Goal: Subscribe to service/newsletter

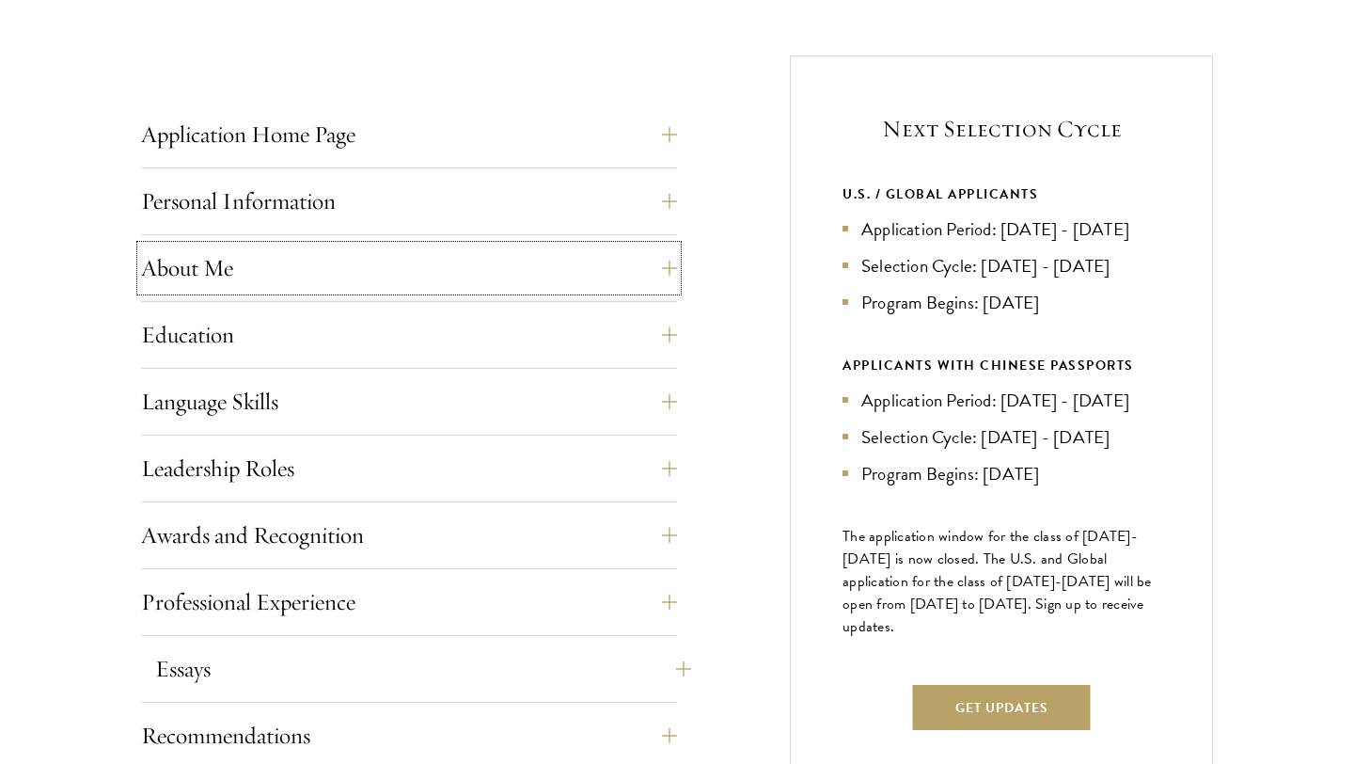
scroll to position [707, 0]
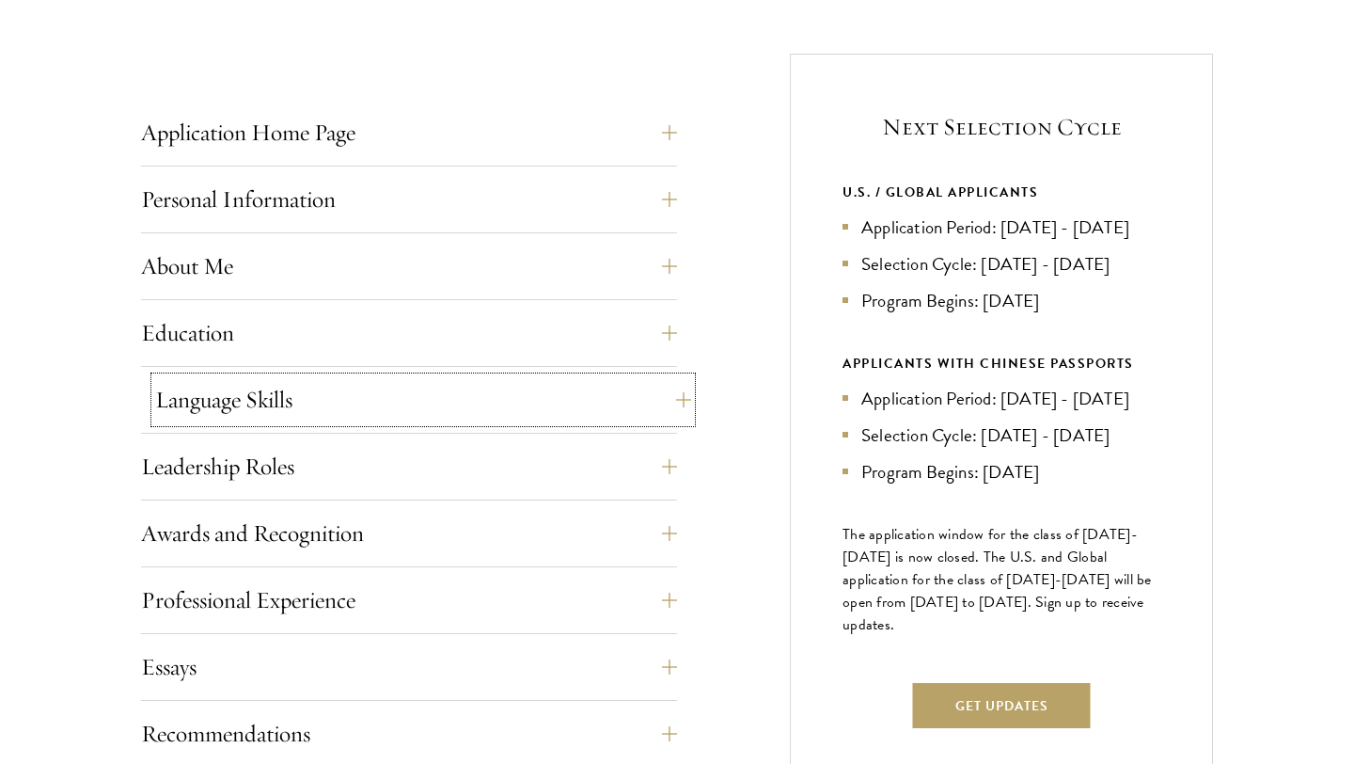
click at [388, 419] on button "Language Skills" at bounding box center [423, 399] width 536 height 45
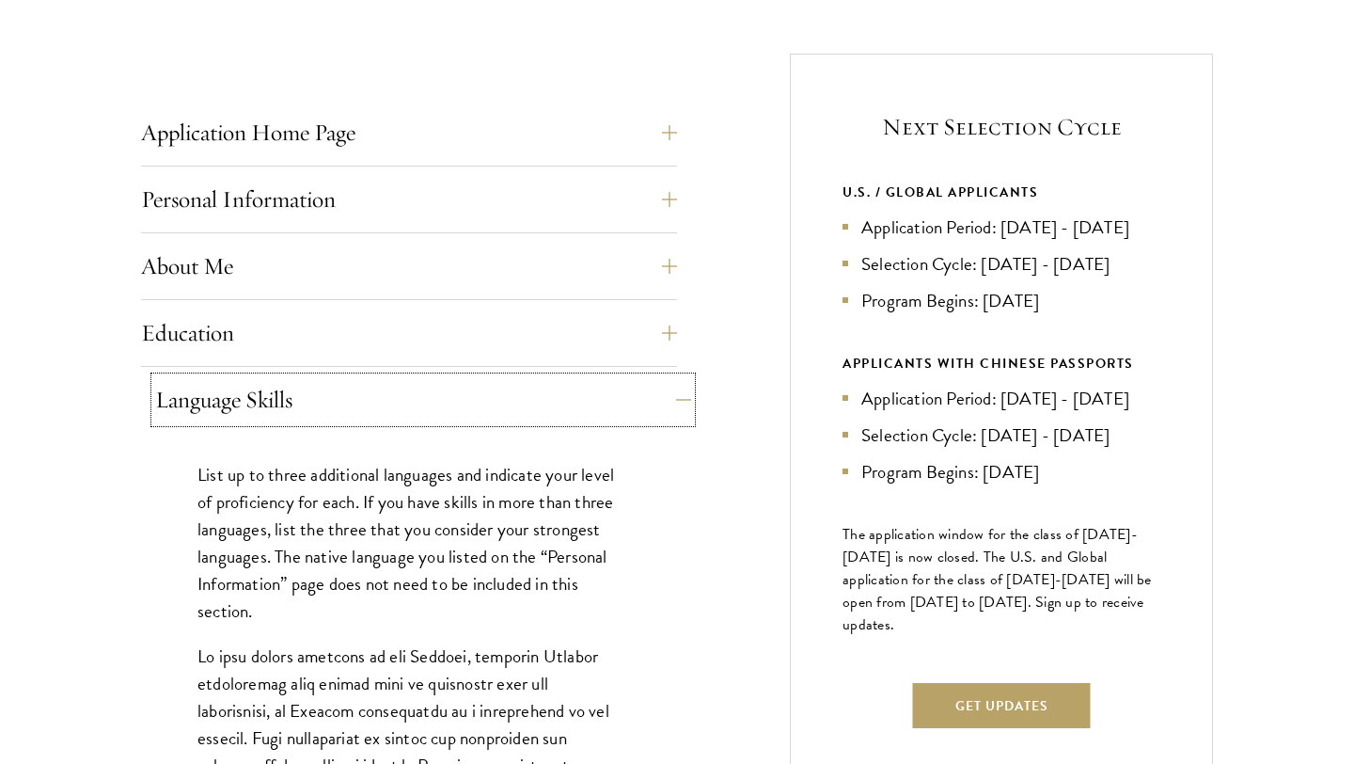
click at [388, 419] on button "Language Skills" at bounding box center [423, 399] width 536 height 45
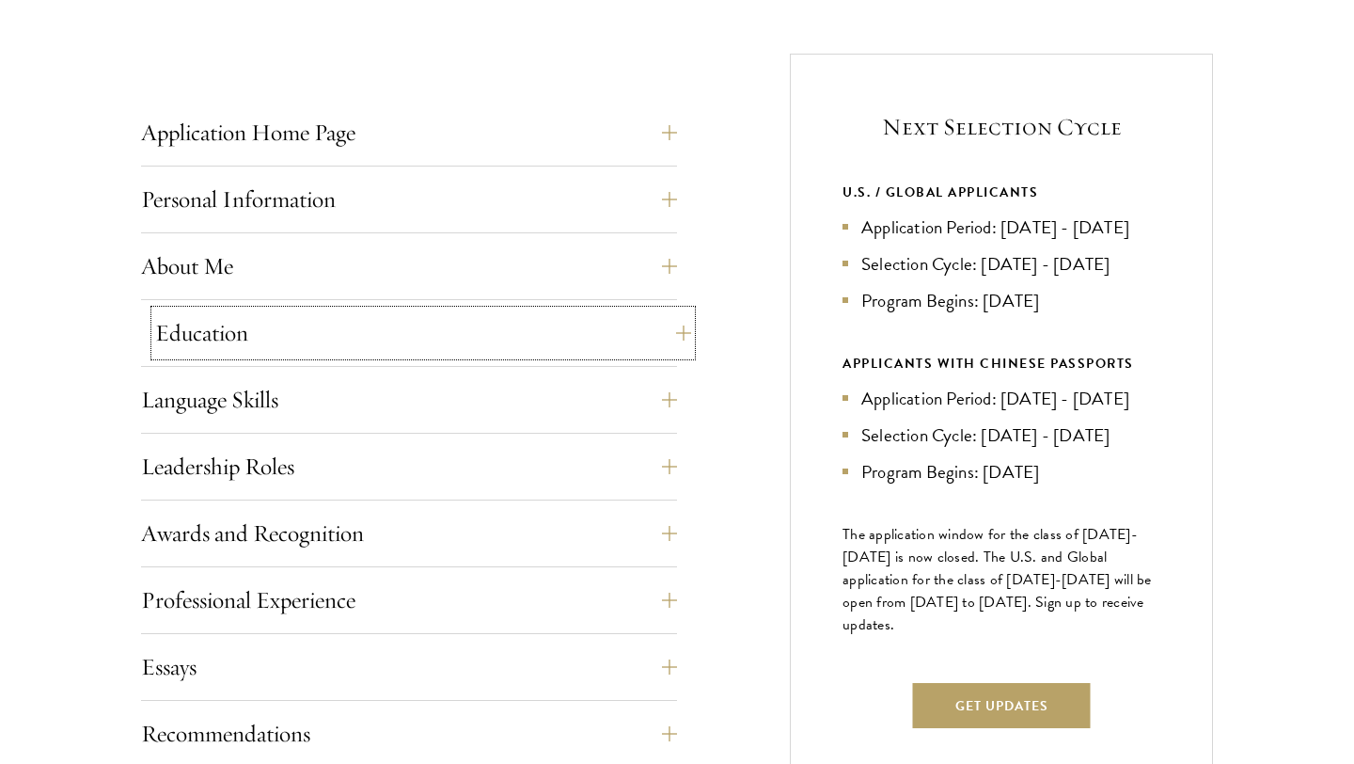
click at [368, 353] on button "Education" at bounding box center [423, 332] width 536 height 45
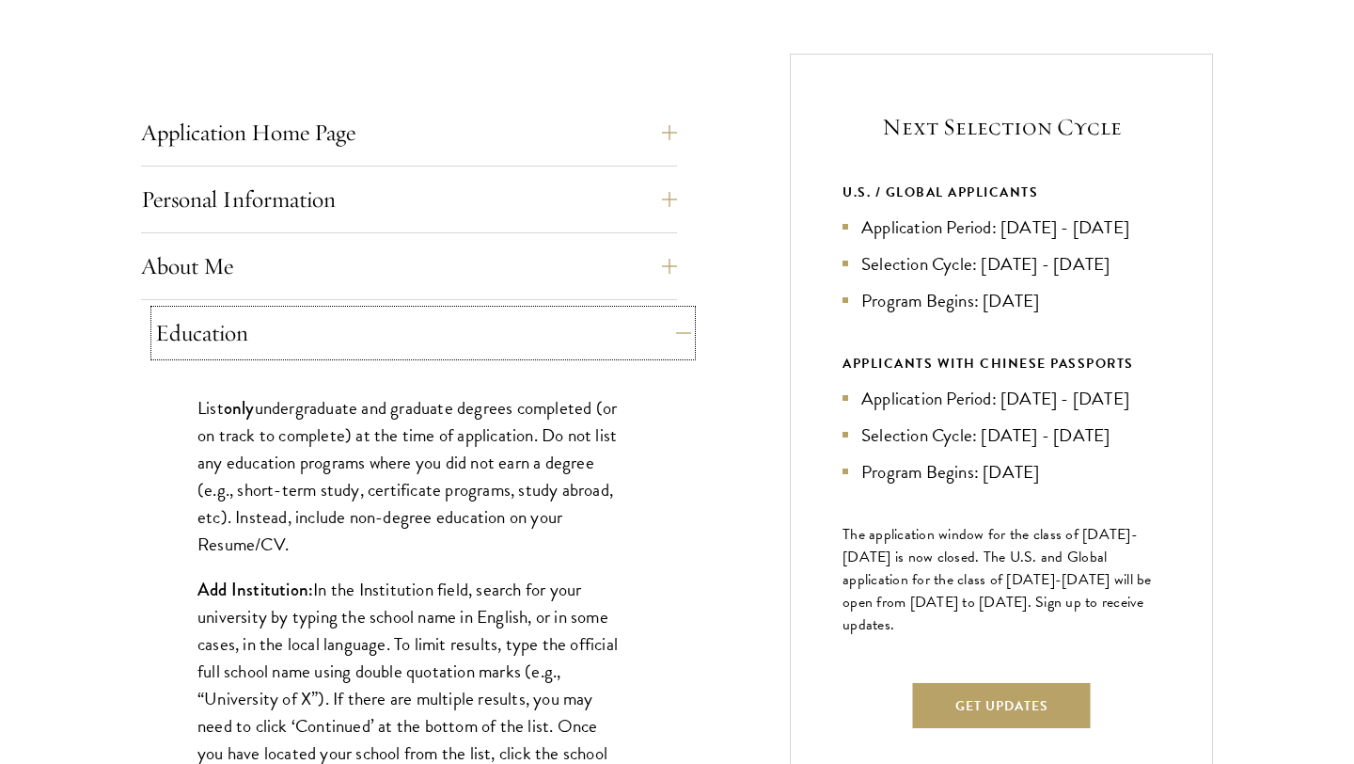
click at [368, 353] on button "Education" at bounding box center [423, 332] width 536 height 45
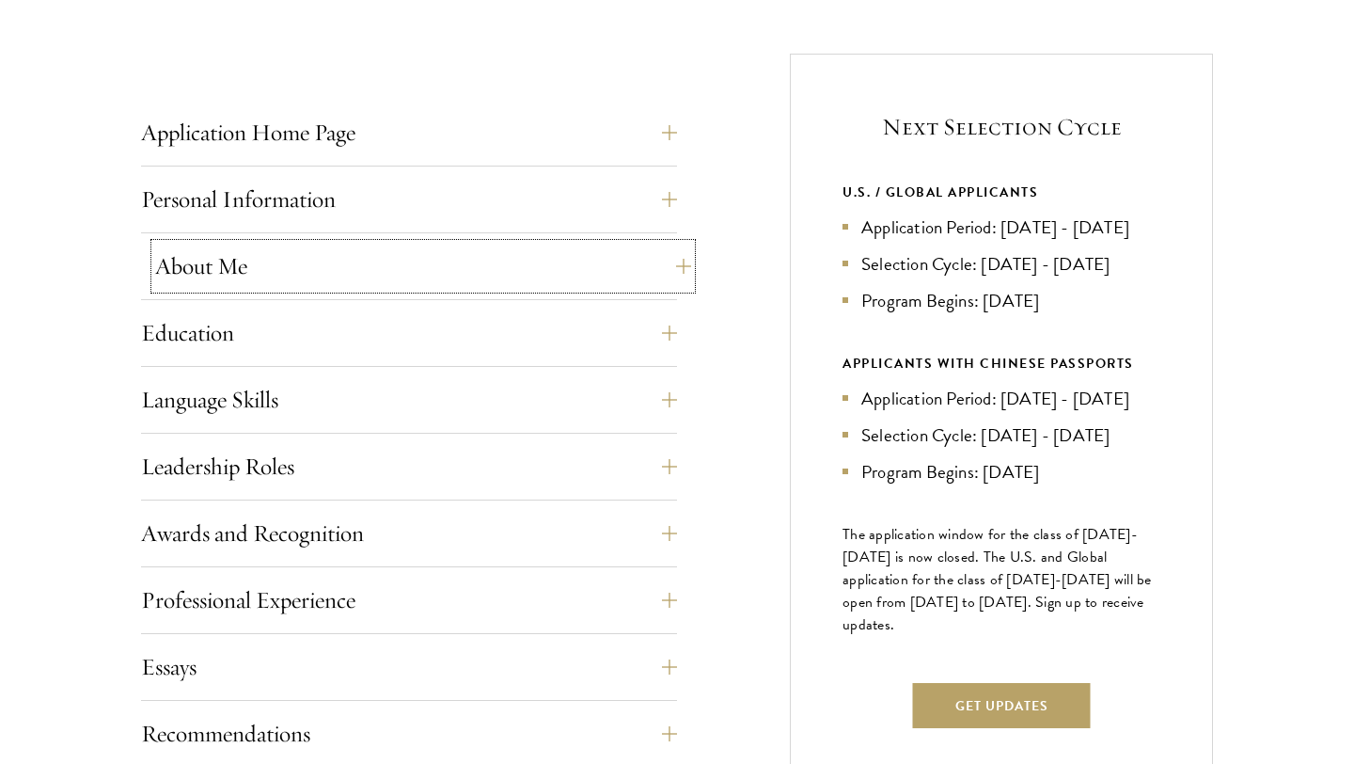
click at [335, 263] on button "About Me" at bounding box center [423, 266] width 536 height 45
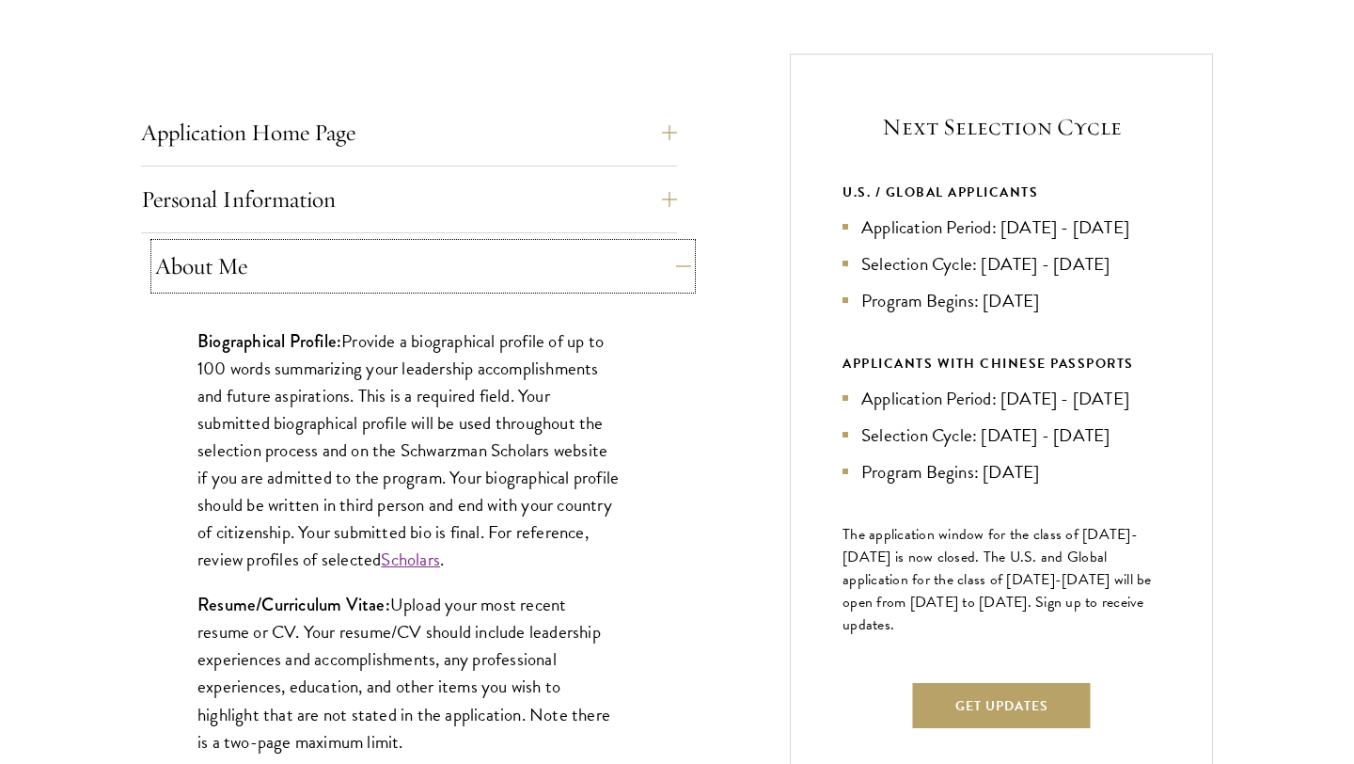
click at [335, 263] on button "About Me" at bounding box center [423, 266] width 536 height 45
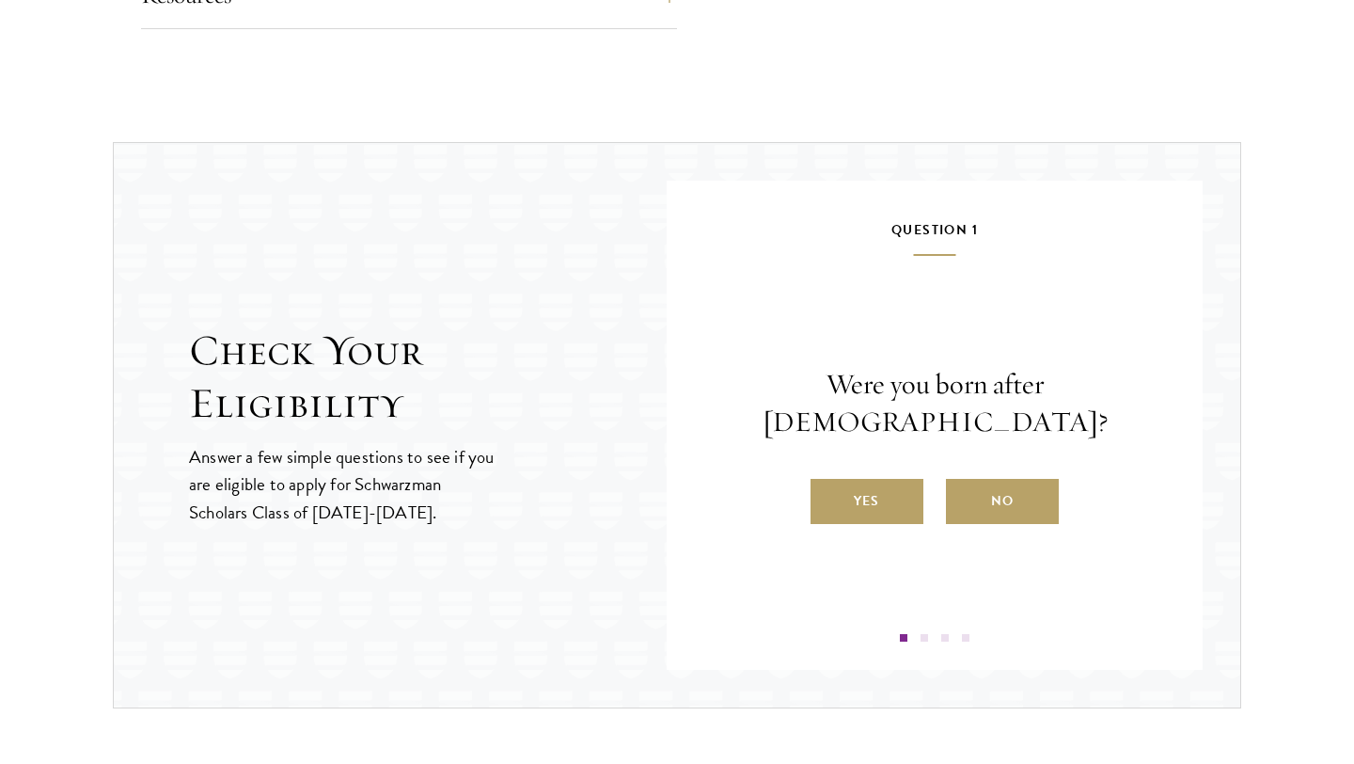
scroll to position [1850, 0]
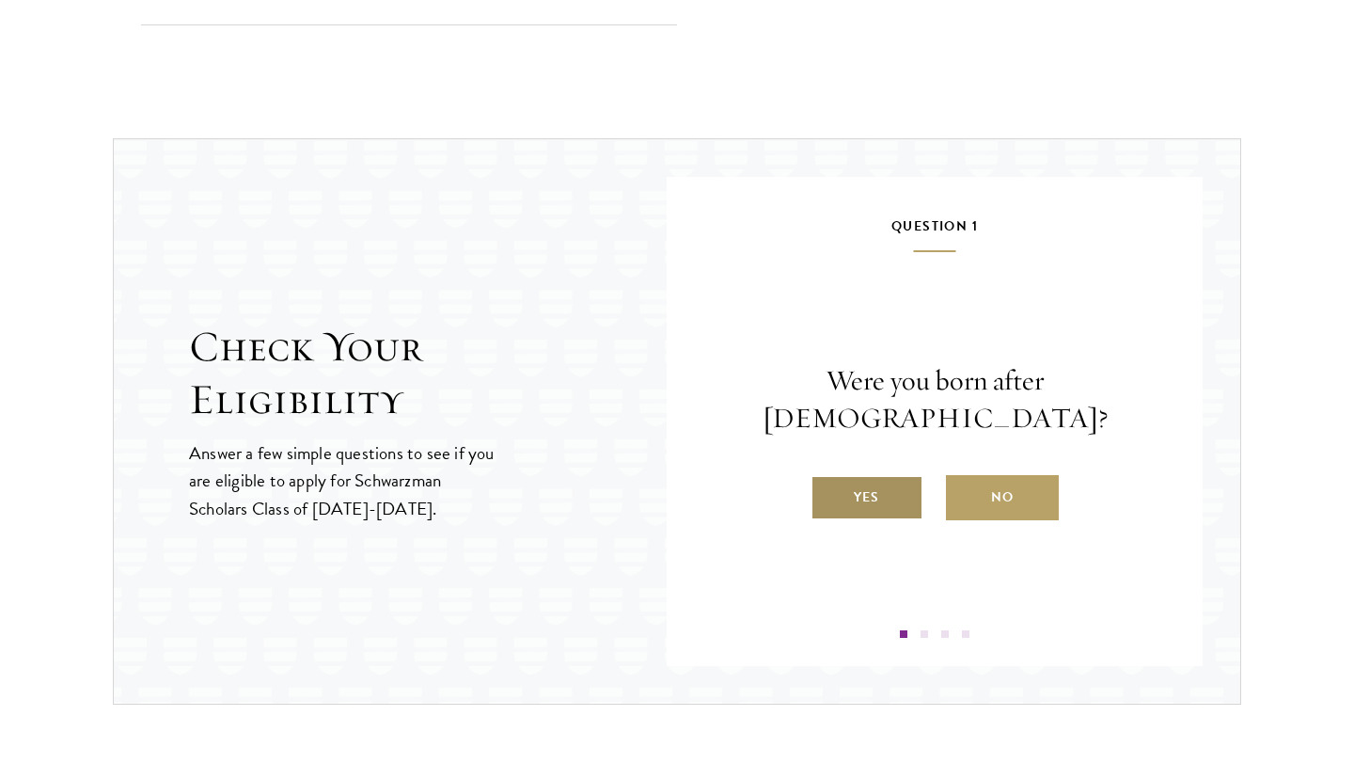
click at [890, 485] on label "Yes" at bounding box center [867, 497] width 113 height 45
click at [828, 485] on input "Yes" at bounding box center [819, 485] width 17 height 17
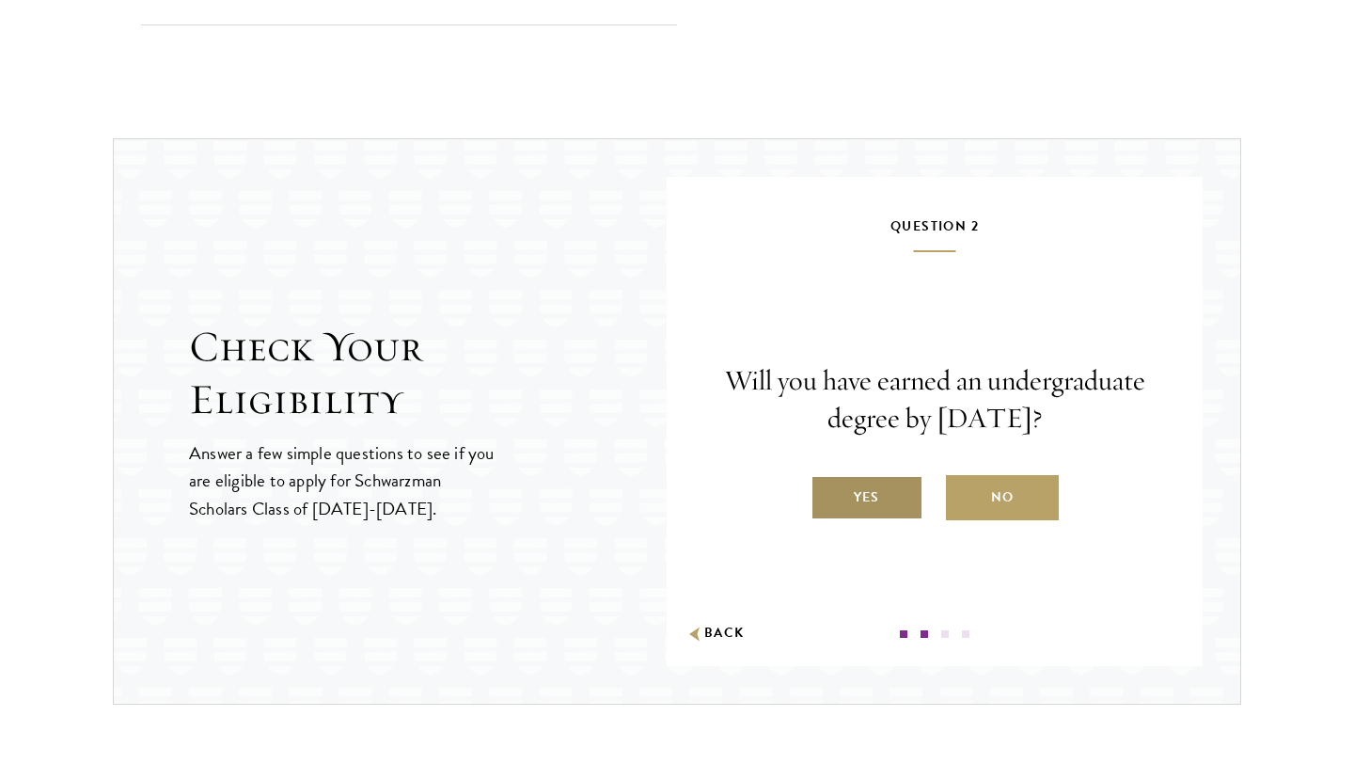
click at [863, 501] on label "Yes" at bounding box center [867, 497] width 113 height 45
click at [828, 494] on input "Yes" at bounding box center [819, 485] width 17 height 17
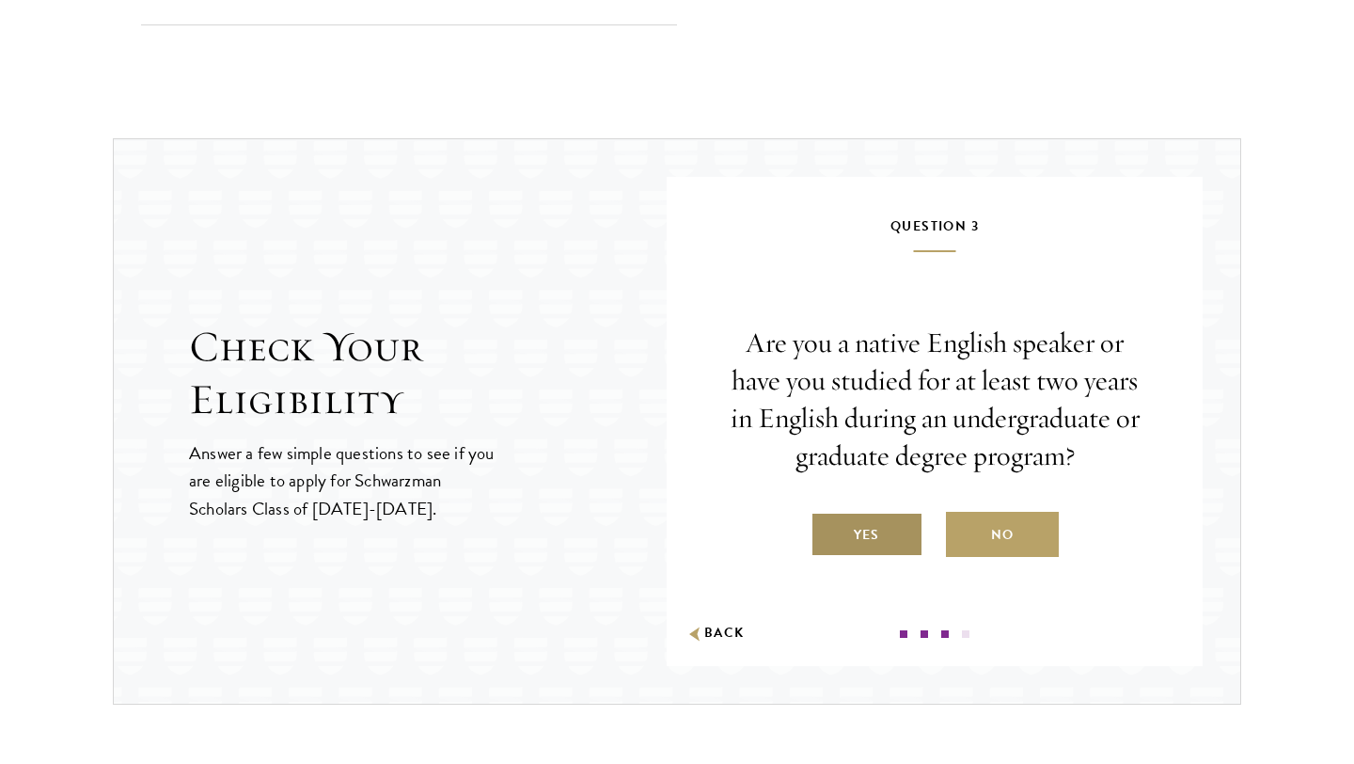
click at [865, 541] on label "Yes" at bounding box center [867, 534] width 113 height 45
click at [828, 531] on input "Yes" at bounding box center [819, 522] width 17 height 17
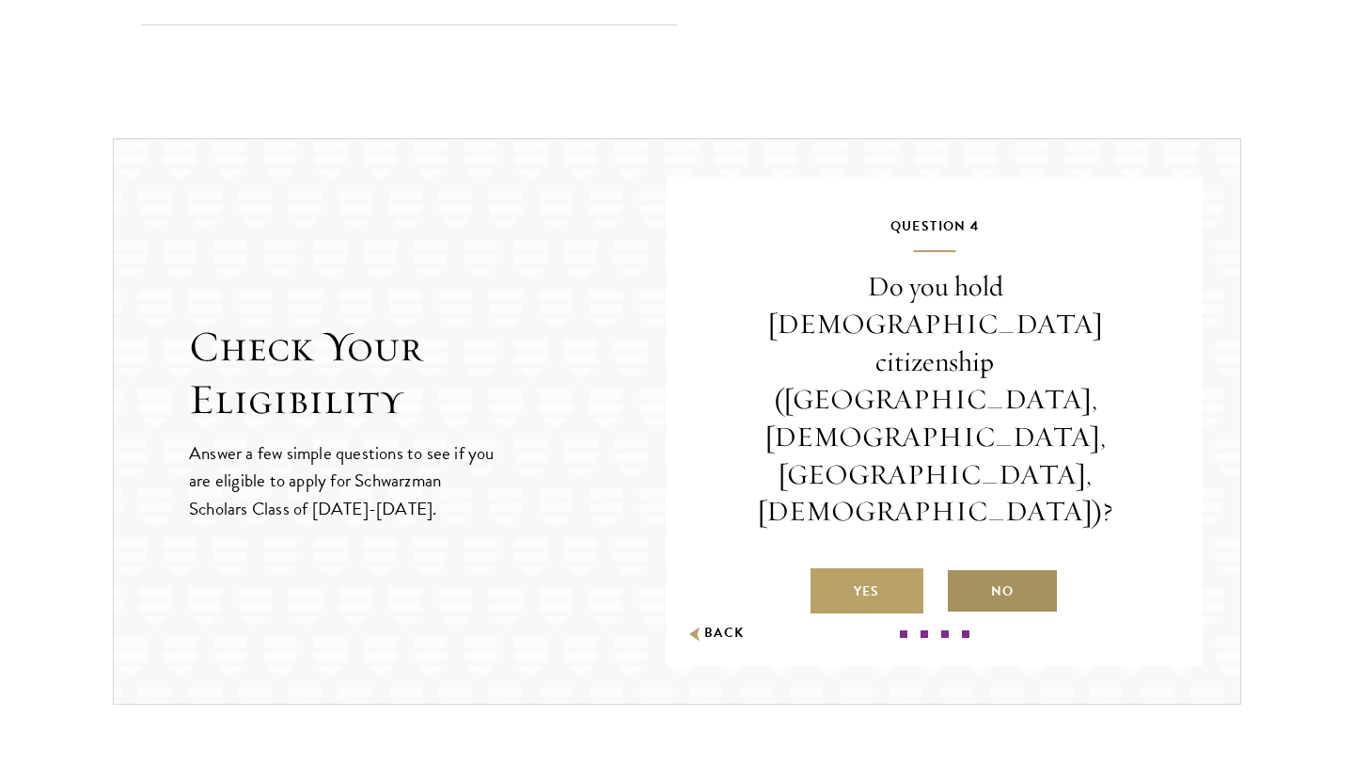
click at [970, 568] on label "No" at bounding box center [1002, 590] width 113 height 45
click at [963, 571] on input "No" at bounding box center [954, 579] width 17 height 17
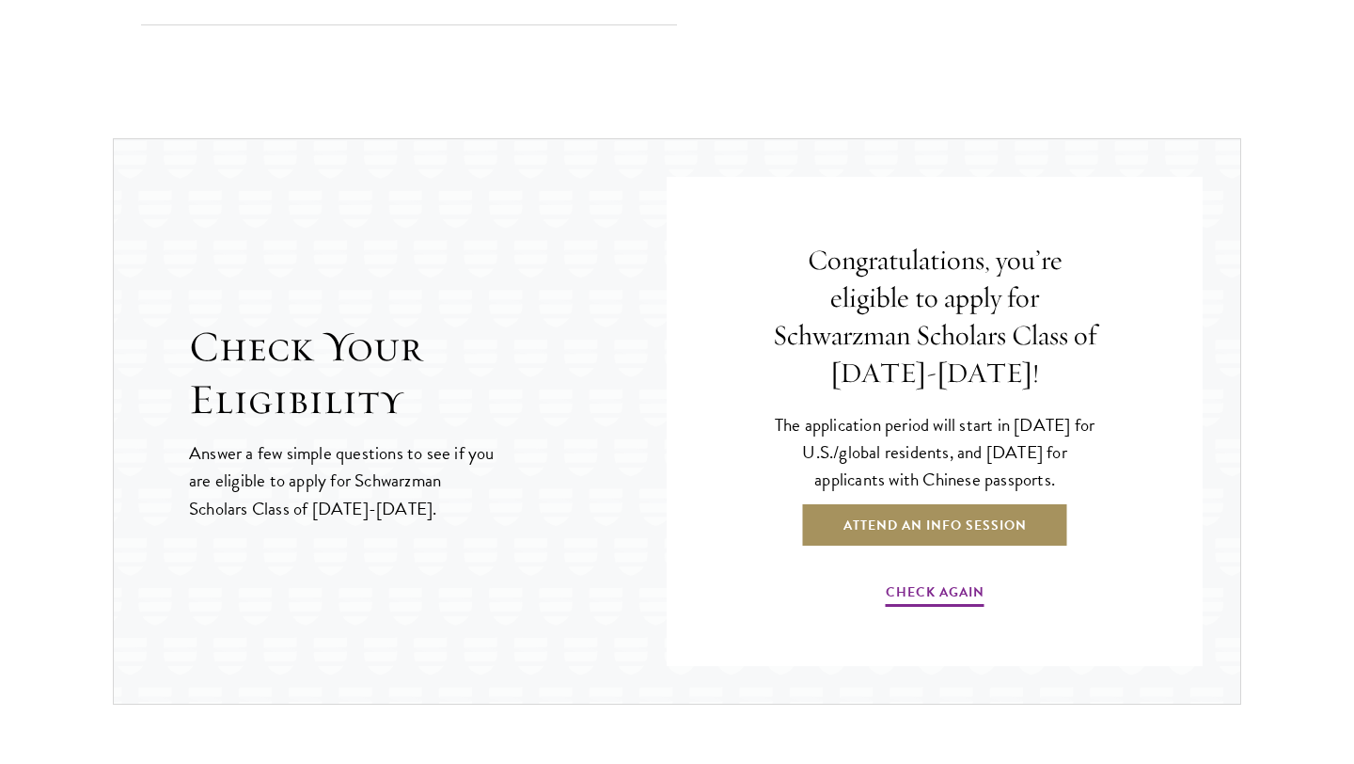
click at [898, 524] on link "Attend an Info Session" at bounding box center [935, 524] width 268 height 45
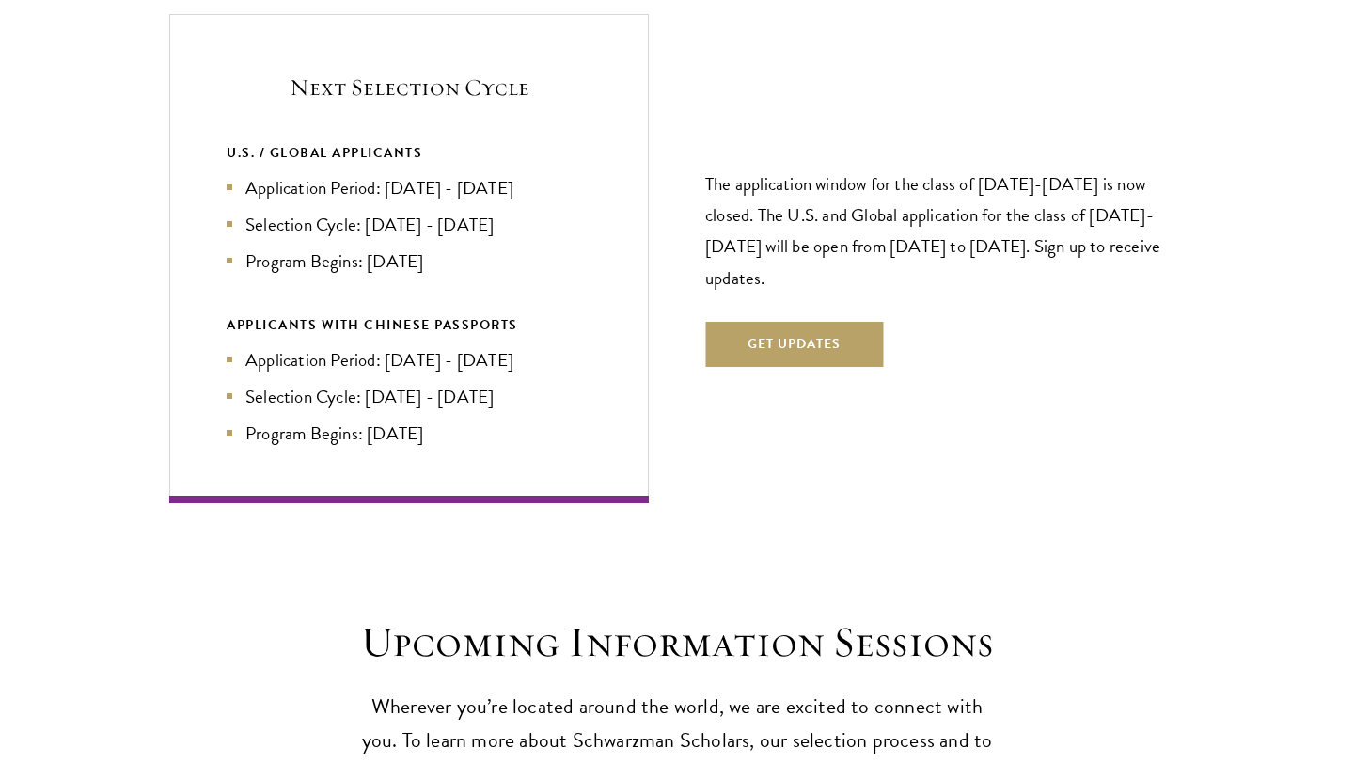
scroll to position [4100, 0]
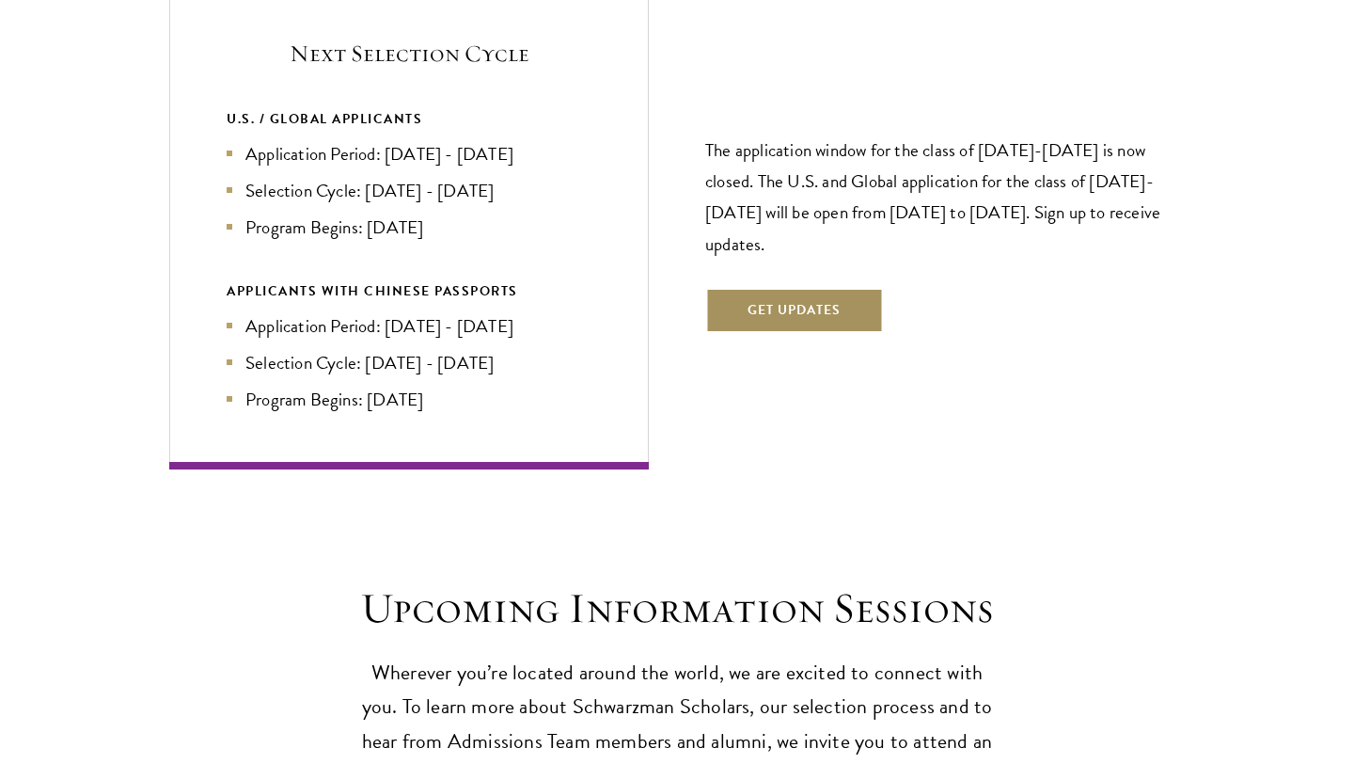
click at [833, 288] on button "Get Updates" at bounding box center [794, 310] width 178 height 45
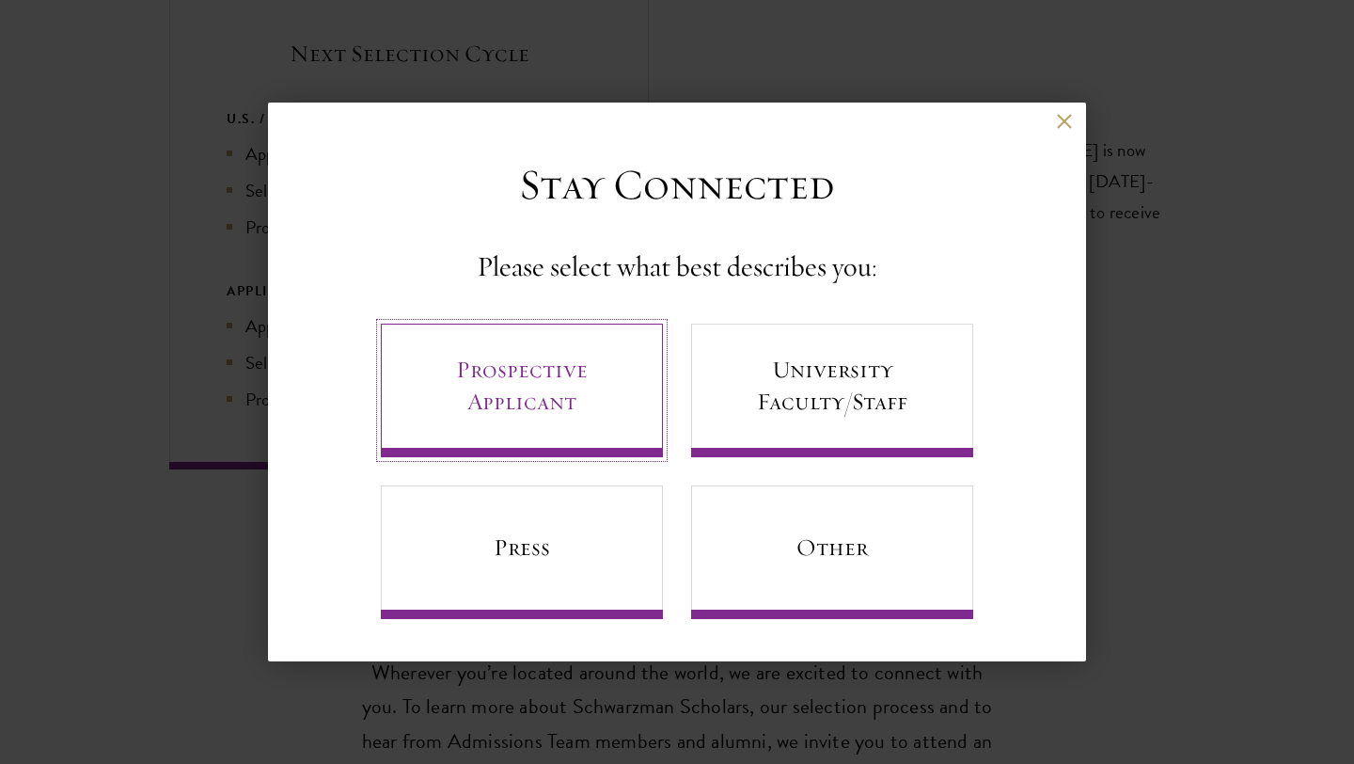
click at [611, 406] on link "Prospective Applicant" at bounding box center [522, 390] width 282 height 134
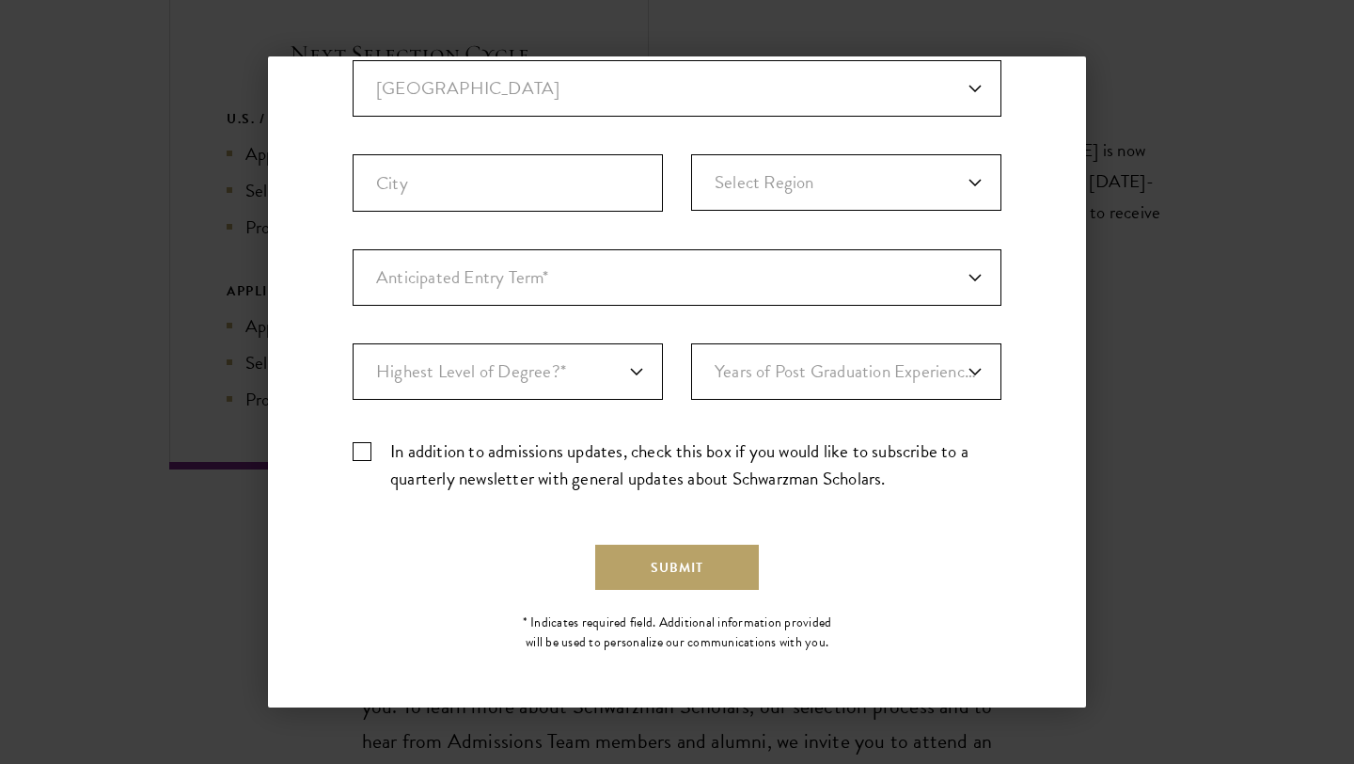
scroll to position [0, 0]
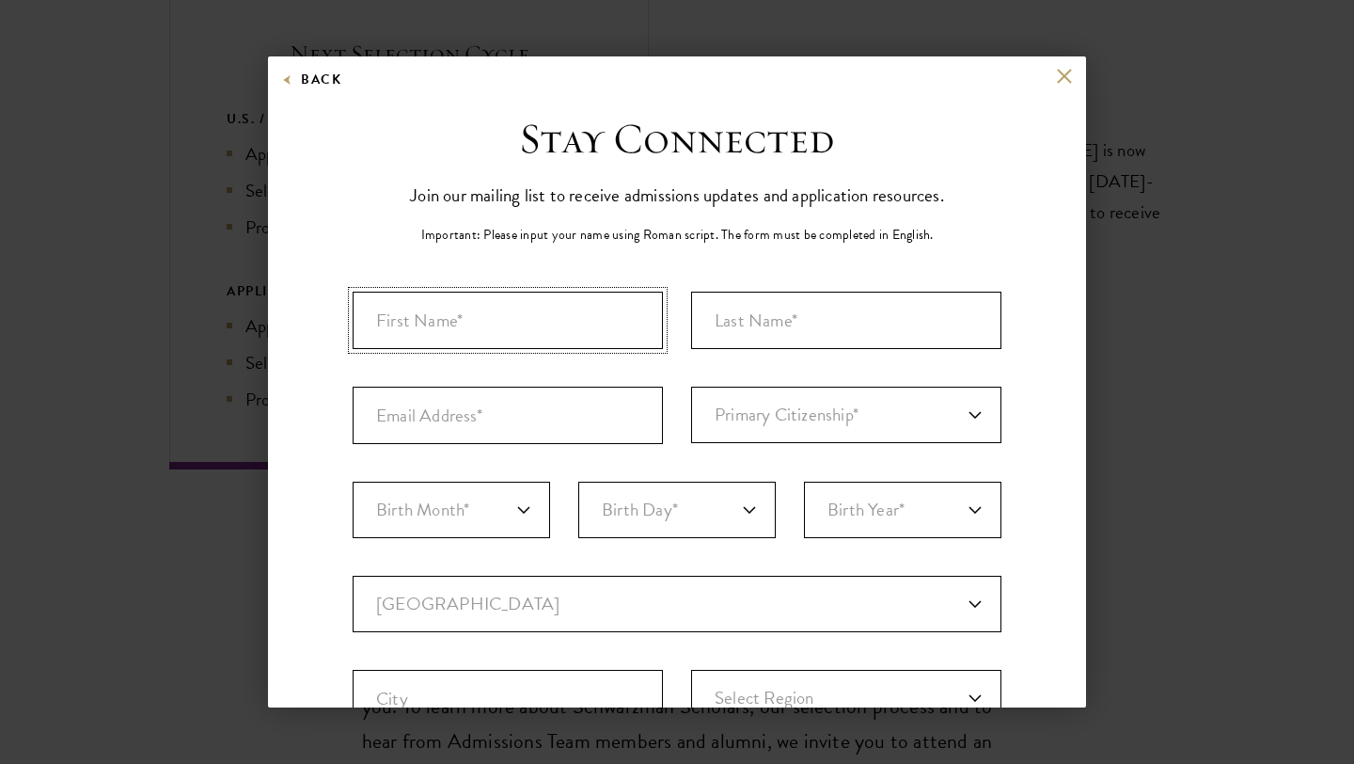
click at [510, 334] on input "First Name*" at bounding box center [508, 320] width 310 height 57
type input "Carolina"
click at [744, 305] on input "Last Name (Family Name)*" at bounding box center [846, 320] width 310 height 57
type input "[PERSON_NAME]"
click at [459, 426] on input "Email Address*" at bounding box center [508, 414] width 310 height 57
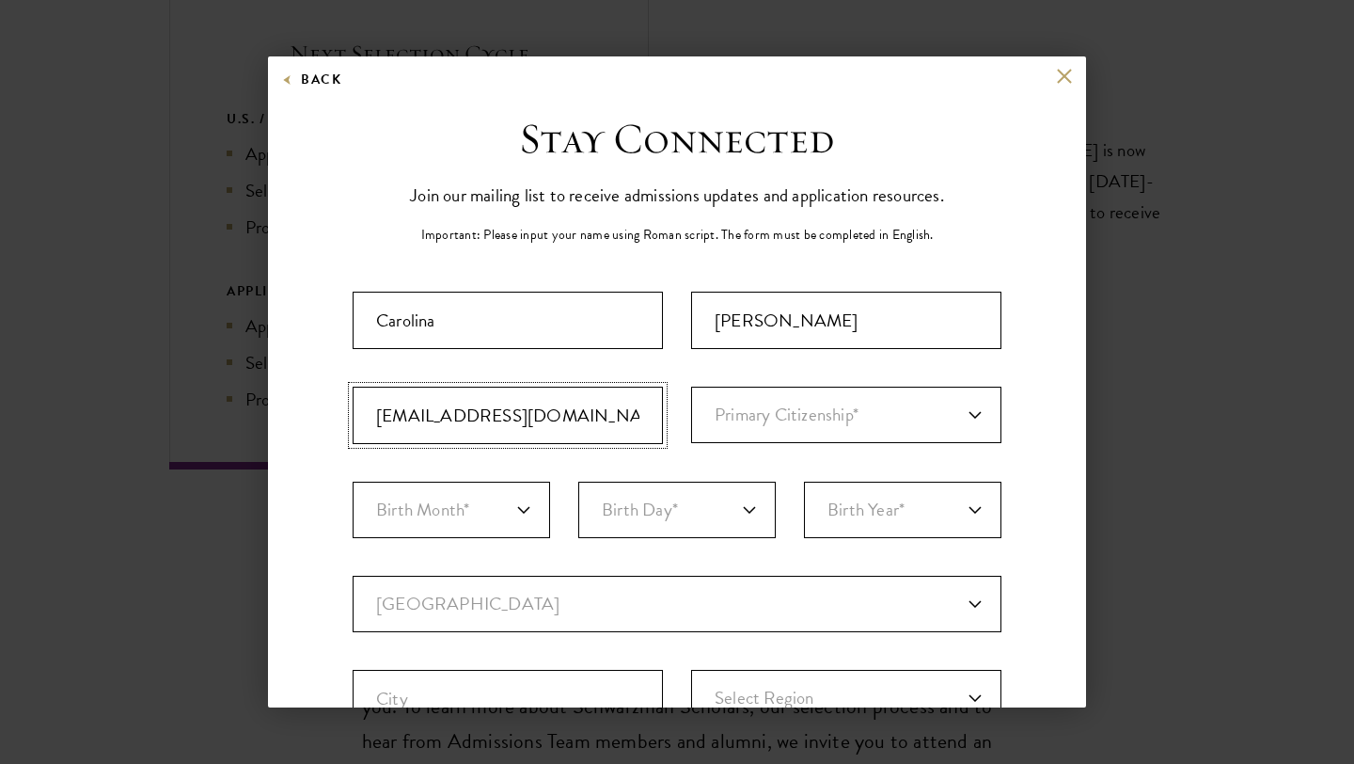
type input "[EMAIL_ADDRESS][DOMAIN_NAME]"
click at [773, 406] on select "Primary Citizenship* [GEOGRAPHIC_DATA] [DEMOGRAPHIC_DATA] [DEMOGRAPHIC_DATA] [D…" at bounding box center [846, 414] width 310 height 56
select select "MX"
click at [691, 386] on select "Primary Citizenship* [GEOGRAPHIC_DATA] [DEMOGRAPHIC_DATA] [DEMOGRAPHIC_DATA] [D…" at bounding box center [846, 414] width 310 height 56
click at [460, 515] on select "Birth Month* January February March April May June July August September Octobe…" at bounding box center [451, 509] width 197 height 56
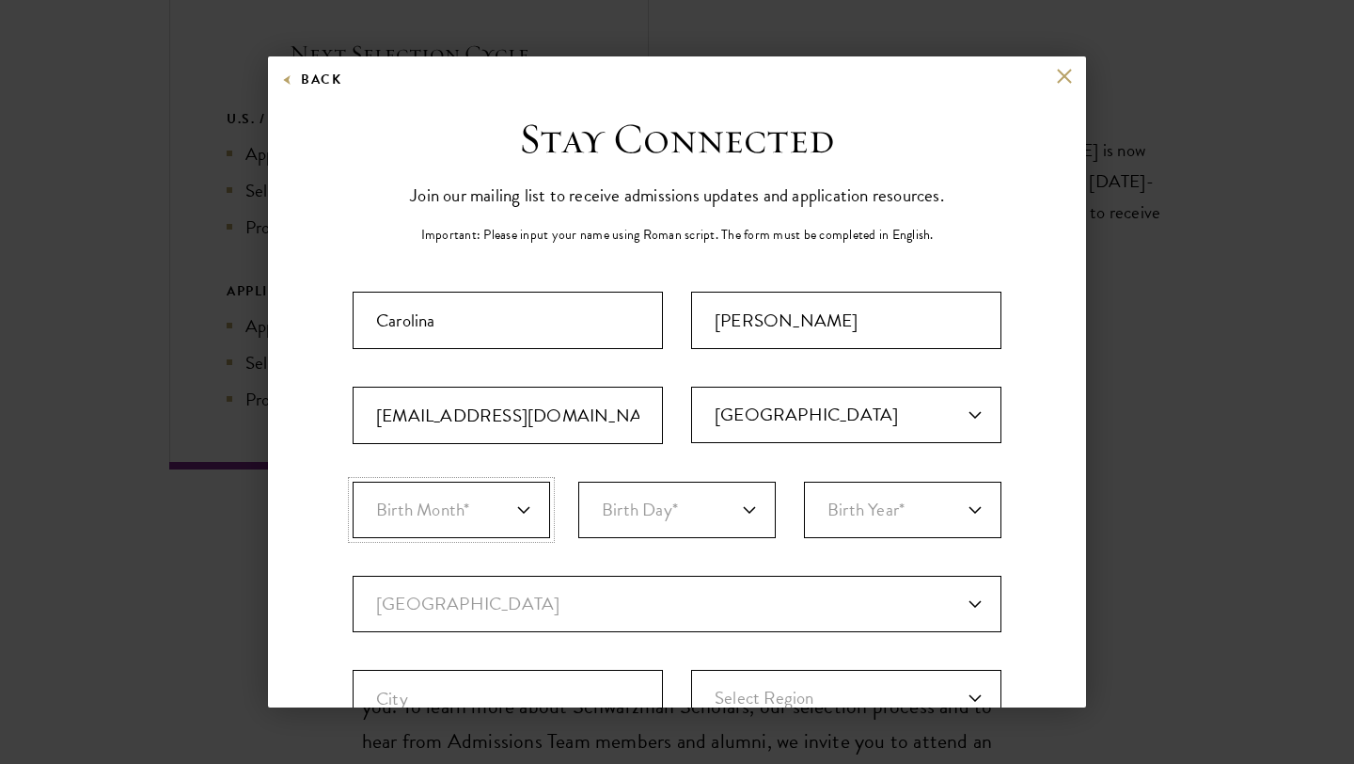
select select "11"
click at [353, 481] on select "Birth Month* January February March April May June July August September Octobe…" at bounding box center [451, 509] width 197 height 56
click at [658, 516] on select "Birth Day* 1 2 3 4 5 6 7 8 9 10 11 12 13 14 15 16 17 18 19 20 21 22 23 24 25 26…" at bounding box center [676, 509] width 197 height 56
select select "14"
click at [578, 481] on select "Birth Day* 1 2 3 4 5 6 7 8 9 10 11 12 13 14 15 16 17 18 19 20 21 22 23 24 25 26…" at bounding box center [676, 509] width 197 height 56
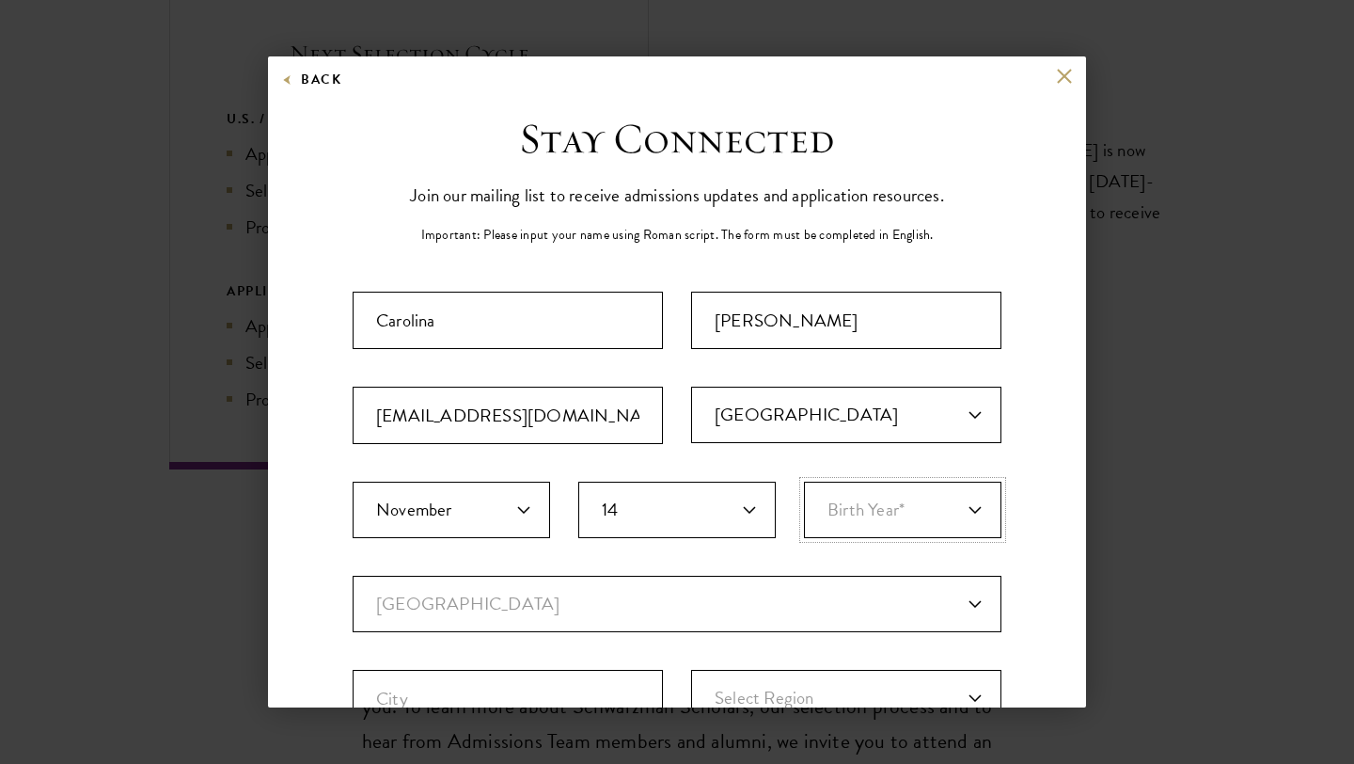
click at [849, 516] on select "Birth Year* [DEMOGRAPHIC_DATA] [DEMOGRAPHIC_DATA] [DEMOGRAPHIC_DATA] [DEMOGRAPH…" at bounding box center [902, 509] width 197 height 56
select select "2000"
click at [804, 481] on select "Birth Year* [DEMOGRAPHIC_DATA] [DEMOGRAPHIC_DATA] [DEMOGRAPHIC_DATA] [DEMOGRAPH…" at bounding box center [902, 509] width 197 height 56
click at [575, 612] on select "Current Country [GEOGRAPHIC_DATA] [GEOGRAPHIC_DATA] [GEOGRAPHIC_DATA] [GEOGRAPH…" at bounding box center [677, 604] width 649 height 56
select select "MX"
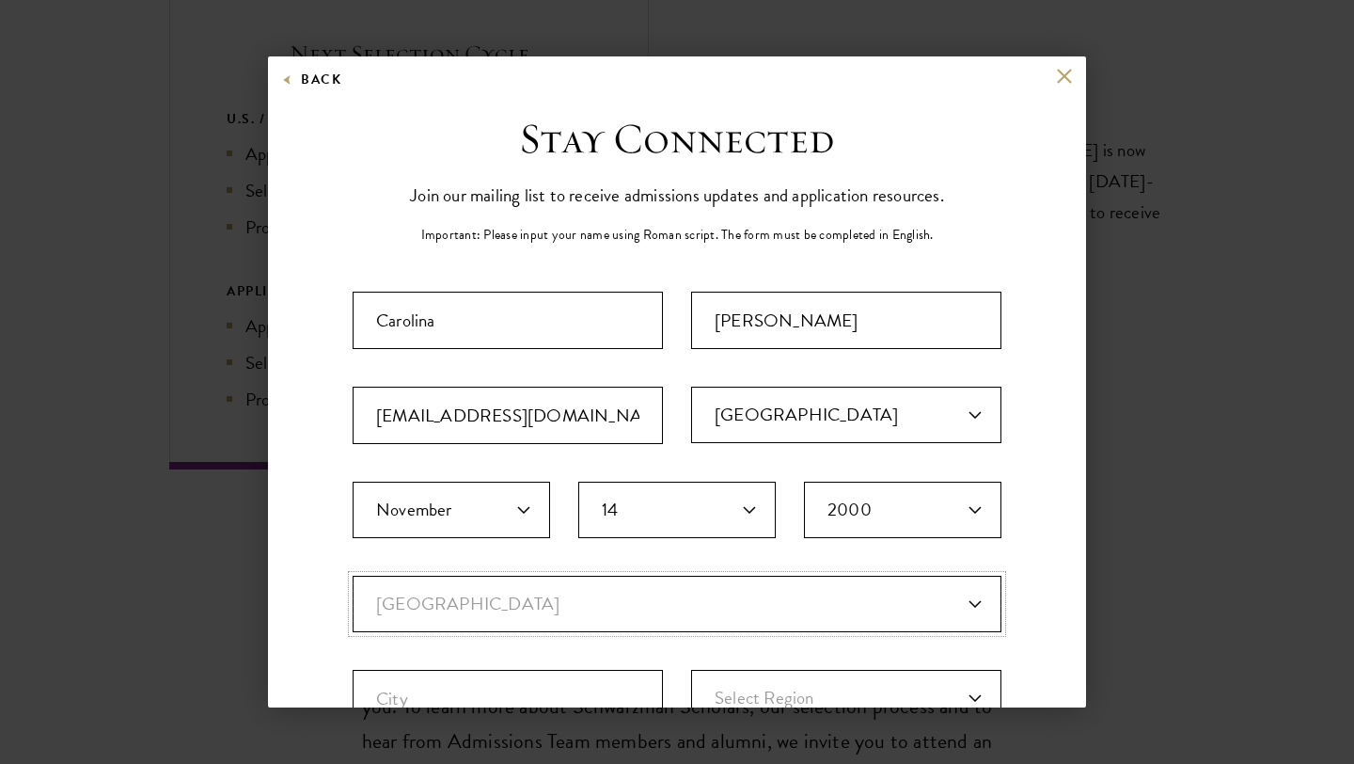
click at [353, 576] on select "Current Country [GEOGRAPHIC_DATA] [GEOGRAPHIC_DATA] [GEOGRAPHIC_DATA] [GEOGRAPH…" at bounding box center [677, 604] width 649 height 56
select select
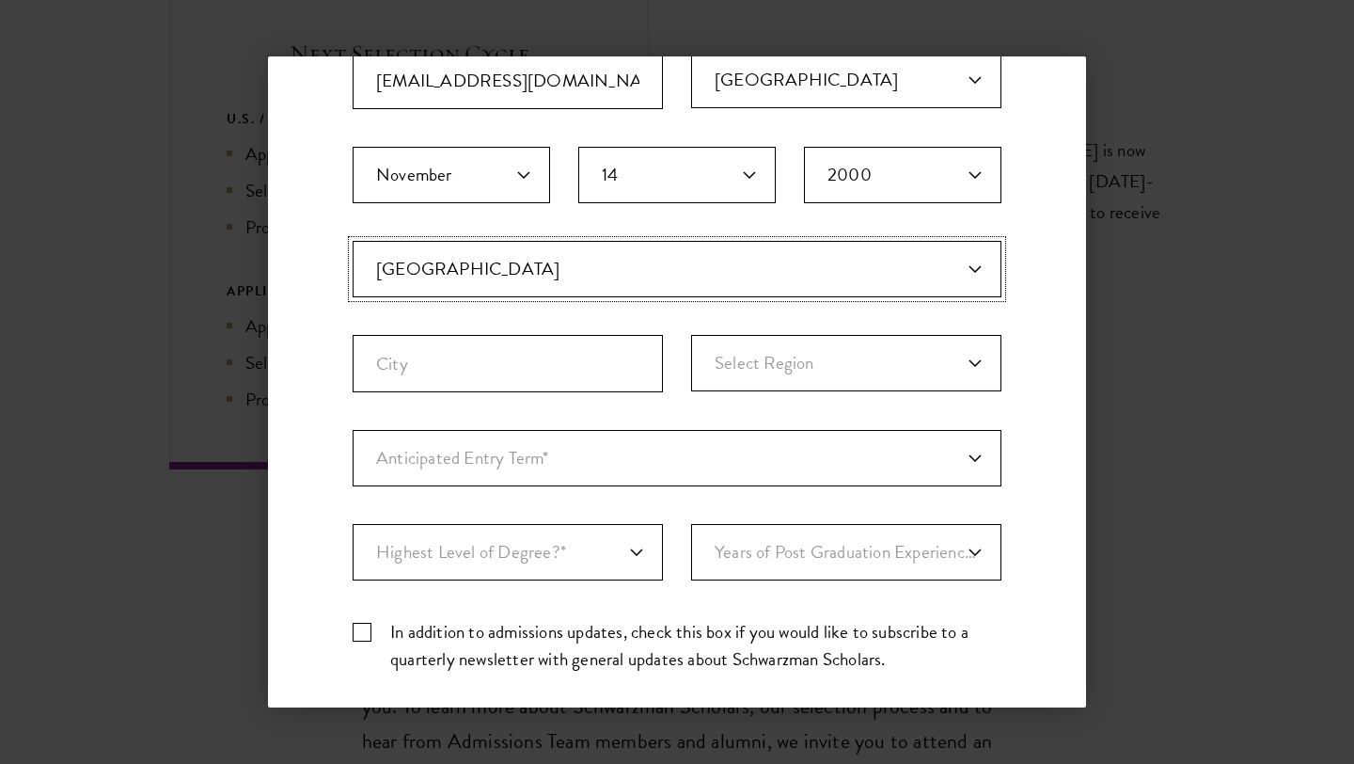
scroll to position [343, 0]
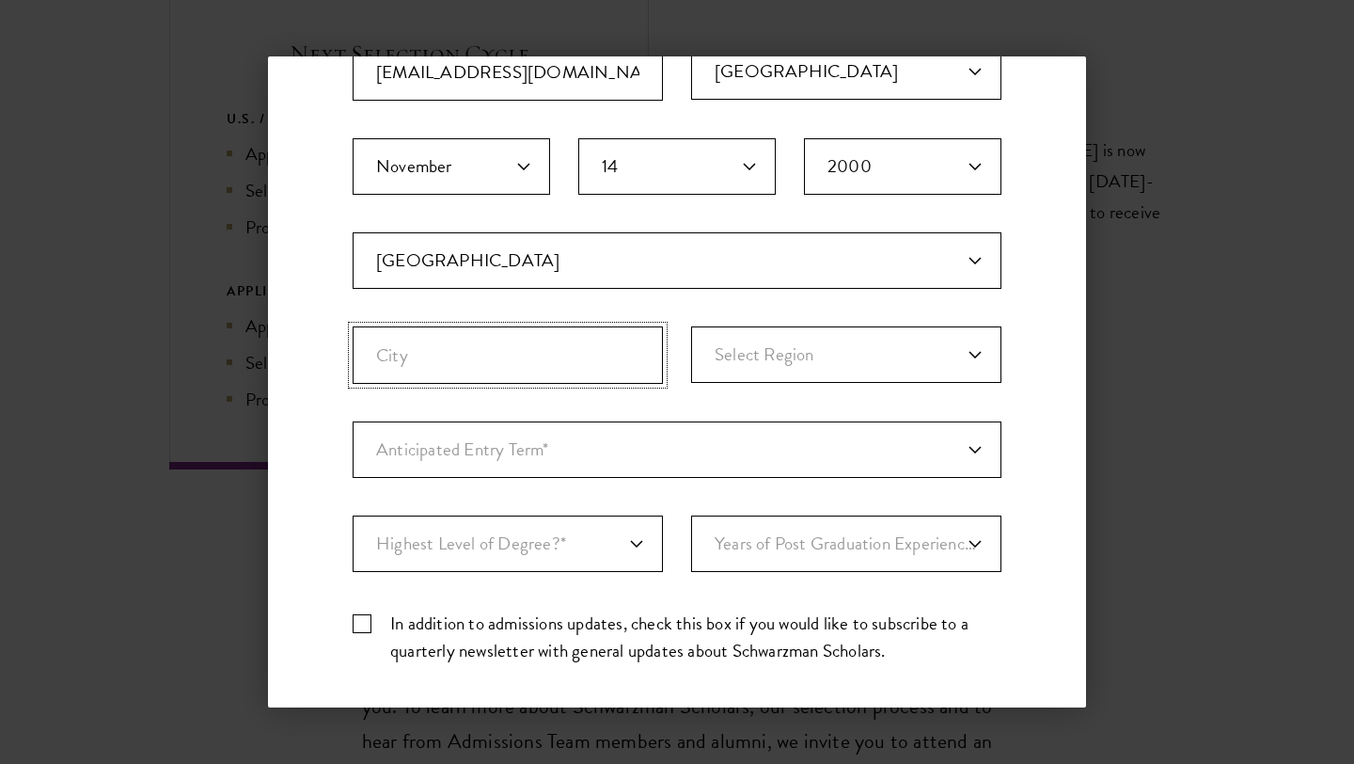
click at [493, 343] on input "City" at bounding box center [508, 354] width 310 height 57
type input "m"
type input "Metepec"
click at [821, 365] on select "Select Region [GEOGRAPHIC_DATA] [GEOGRAPHIC_DATA][US_STATE] [GEOGRAPHIC_DATA] […" at bounding box center [846, 354] width 310 height 56
select select "[GEOGRAPHIC_DATA]"
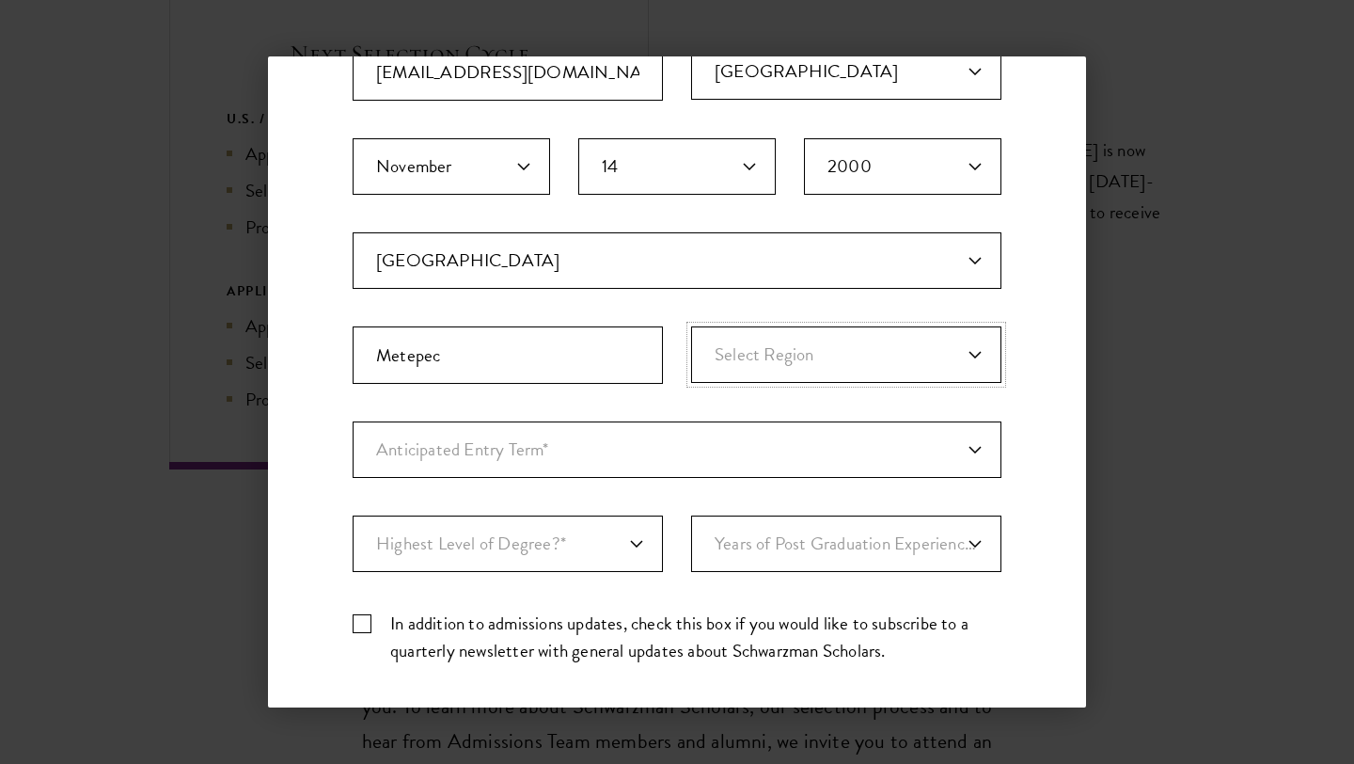
click at [691, 326] on select "Select Region [GEOGRAPHIC_DATA] [GEOGRAPHIC_DATA][US_STATE] [GEOGRAPHIC_DATA] […" at bounding box center [846, 354] width 310 height 56
click at [536, 446] on select "Anticipated Entry Term* [DATE] (Application opens [DATE]) Just Exploring" at bounding box center [677, 449] width 649 height 56
select select "e64b8ab3-eabb-4867-96d5-7e6b4840665f"
click at [353, 421] on select "Anticipated Entry Term* [DATE] (Application opens [DATE]) Just Exploring" at bounding box center [677, 449] width 649 height 56
click at [500, 536] on select "Highest Level of Degree?* PHD Bachelor's Master's Current Undergraduate Student" at bounding box center [508, 543] width 310 height 56
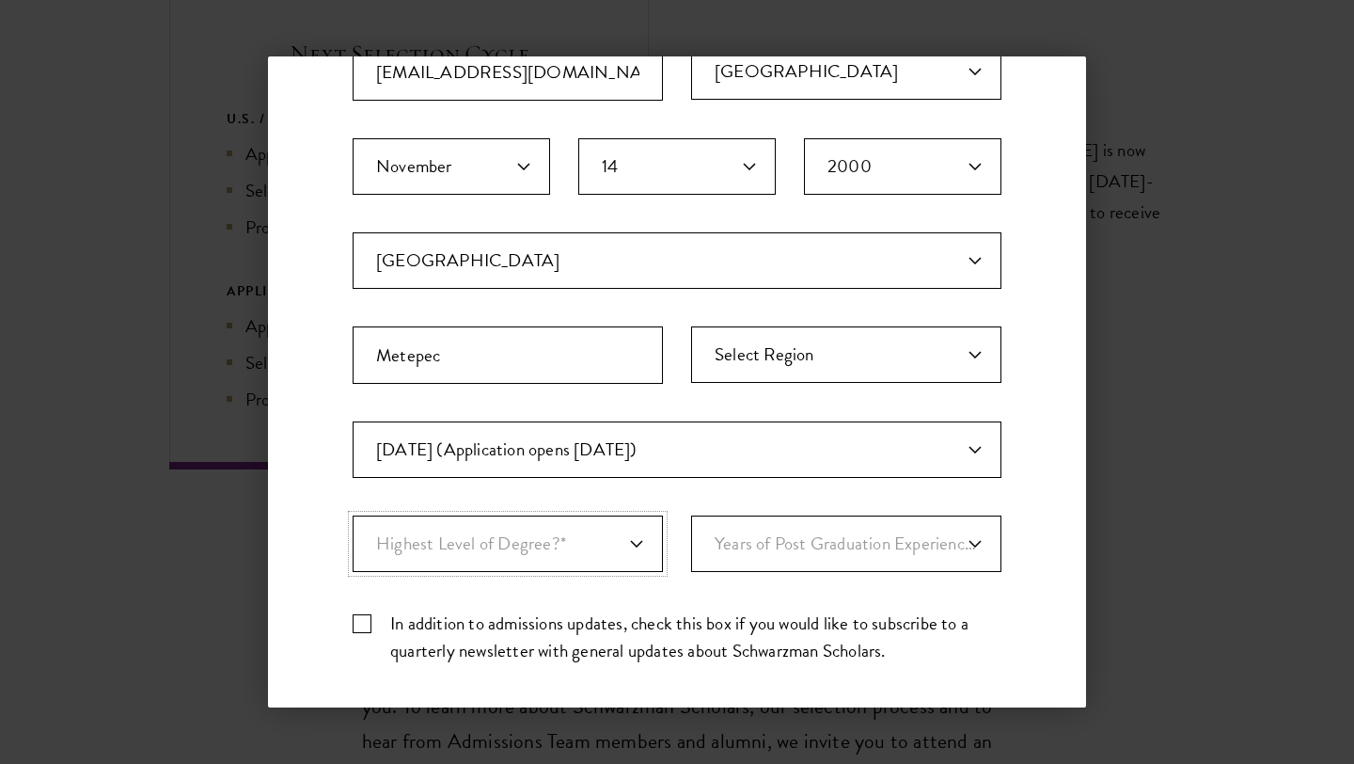
select select "baef124f-e103-44b1-8ca6-5d0669438e44"
click at [353, 515] on select "Highest Level of Degree?* PHD Bachelor's Master's Current Undergraduate Student" at bounding box center [508, 543] width 310 height 56
click at [778, 535] on select "Years of Post Graduation Experience?* 1 2 3 4 5 6 7 8 9 10" at bounding box center [846, 543] width 310 height 56
select select "3"
click at [691, 515] on select "Years of Post Graduation Experience?* 1 2 3 4 5 6 7 8 9 10" at bounding box center [846, 543] width 310 height 56
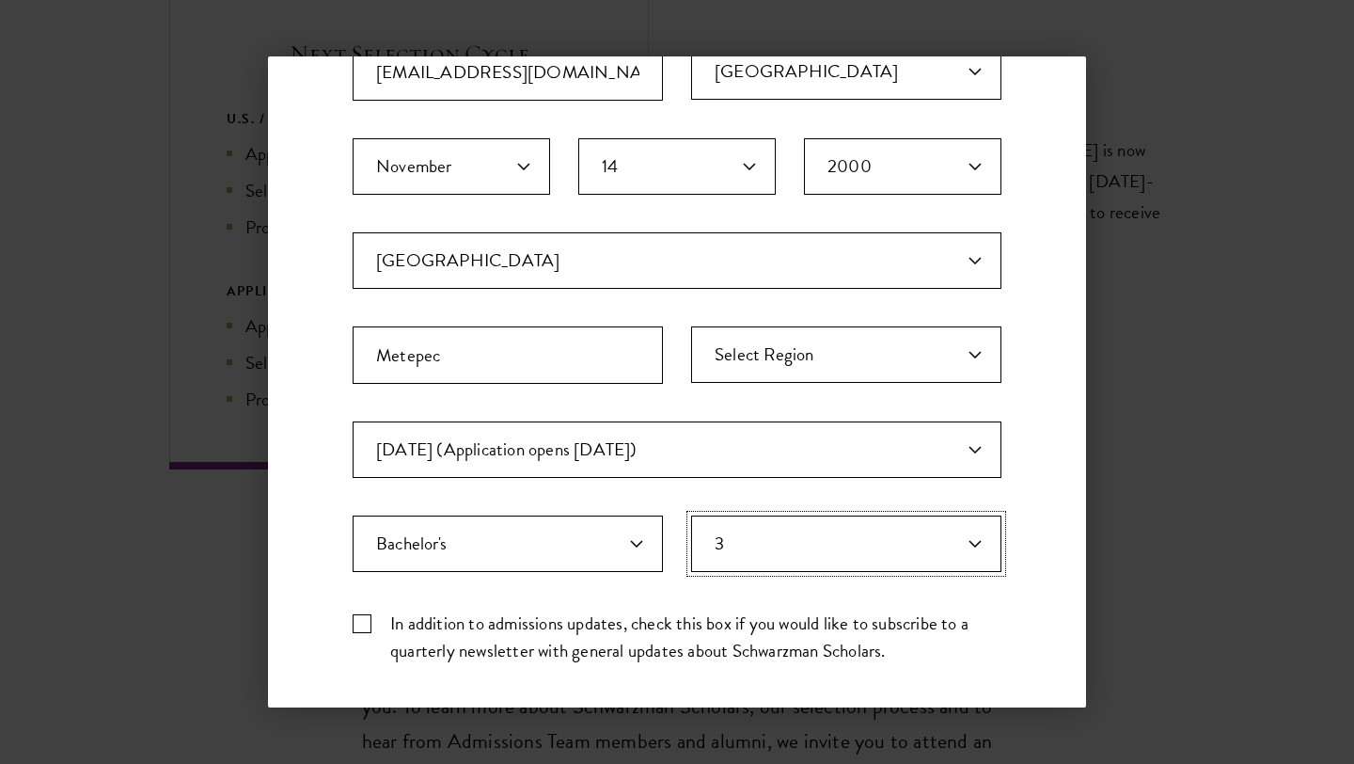
scroll to position [478, 0]
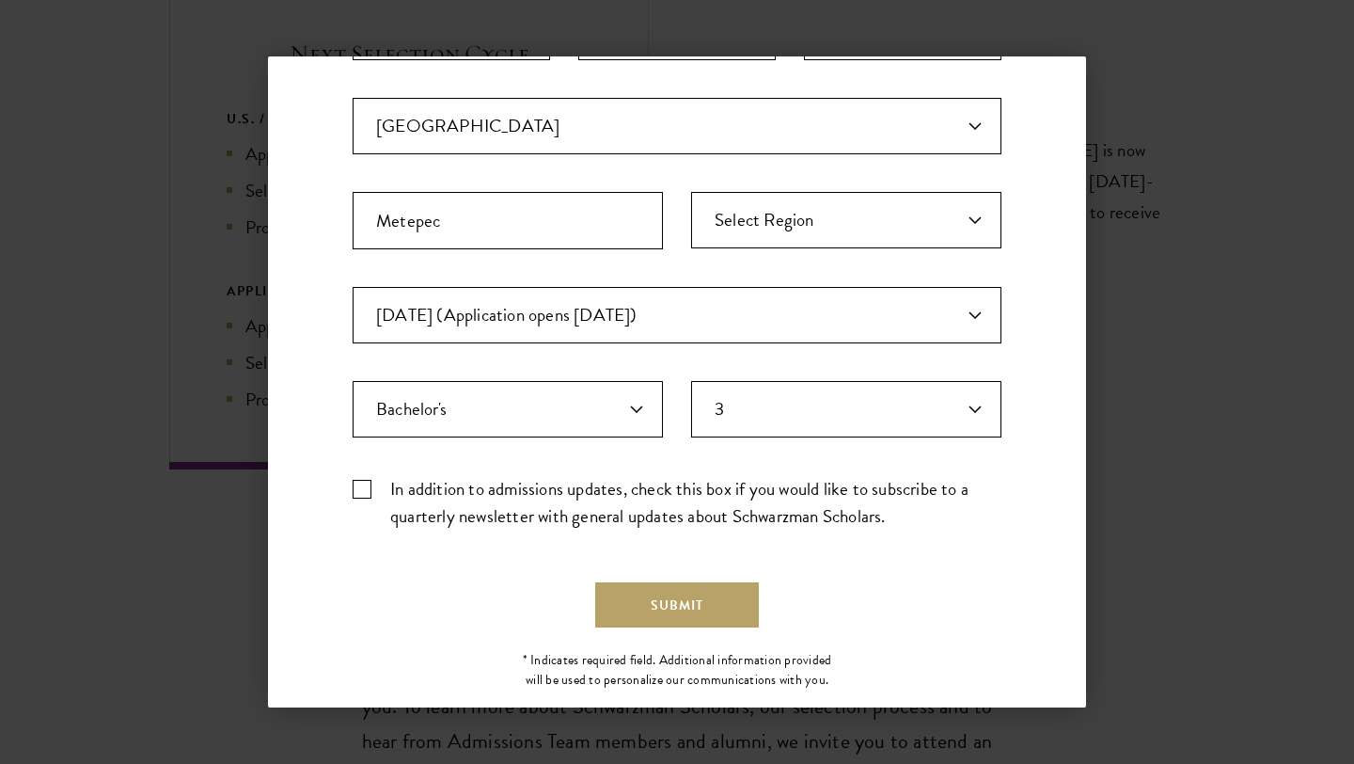
click at [364, 498] on label "In addition to admissions updates, check this box if you would like to subscrib…" at bounding box center [677, 502] width 649 height 55
click at [364, 487] on input "In addition to admissions updates, check this box if you would like to subscrib…" at bounding box center [677, 481] width 649 height 12
checkbox input "true"
click at [625, 601] on button "Submit" at bounding box center [677, 604] width 164 height 45
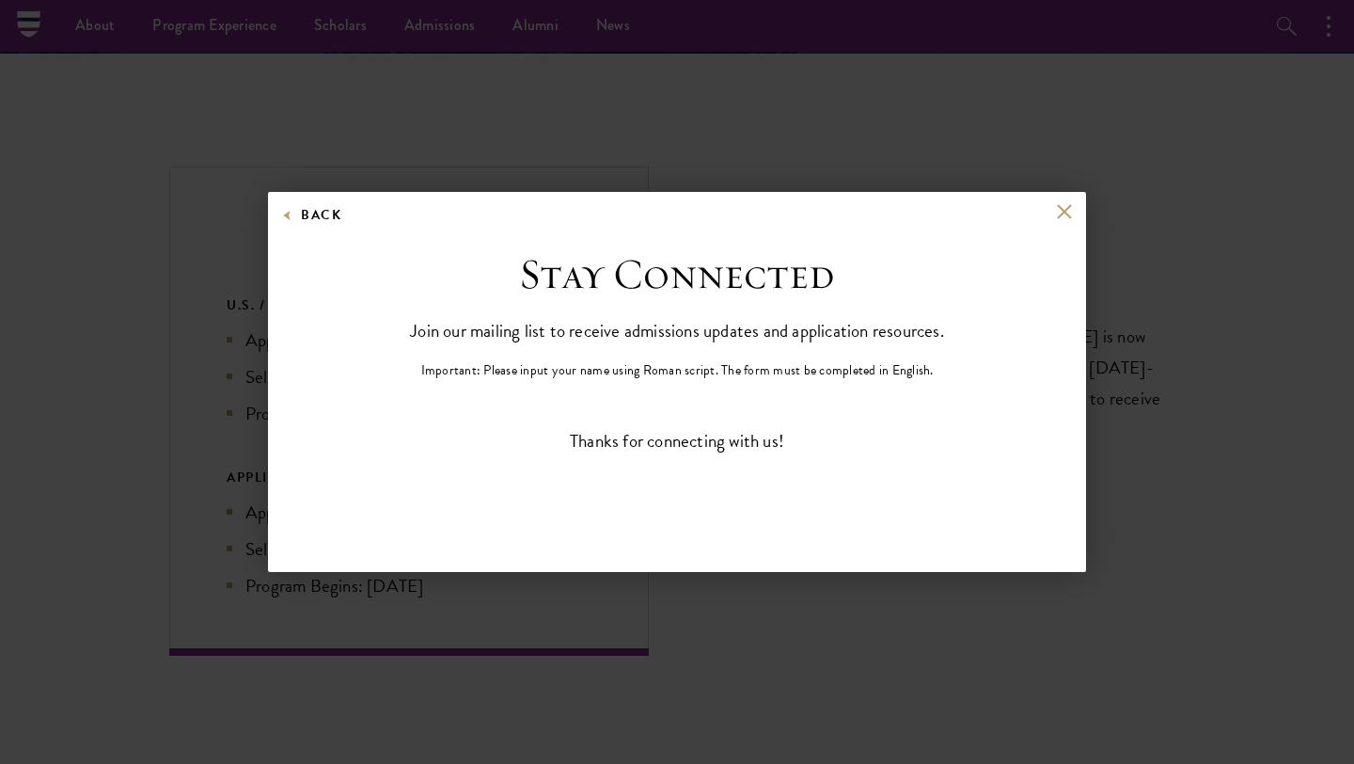
scroll to position [0, 0]
click at [1061, 209] on button at bounding box center [1064, 211] width 16 height 16
